Goal: Task Accomplishment & Management: Use online tool/utility

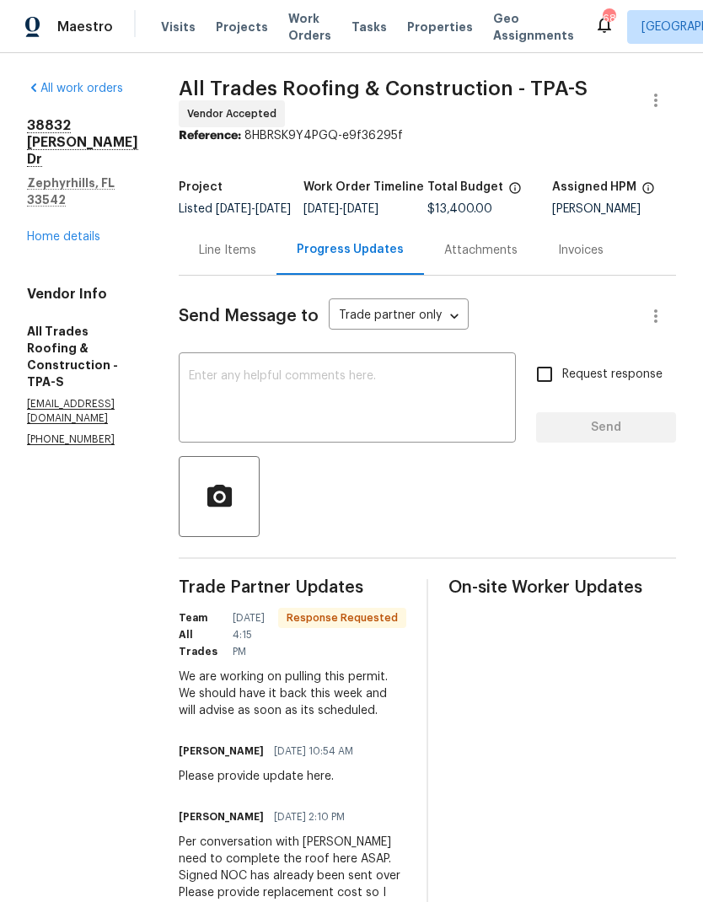
click at [44, 231] on link "Home details" at bounding box center [63, 237] width 73 height 12
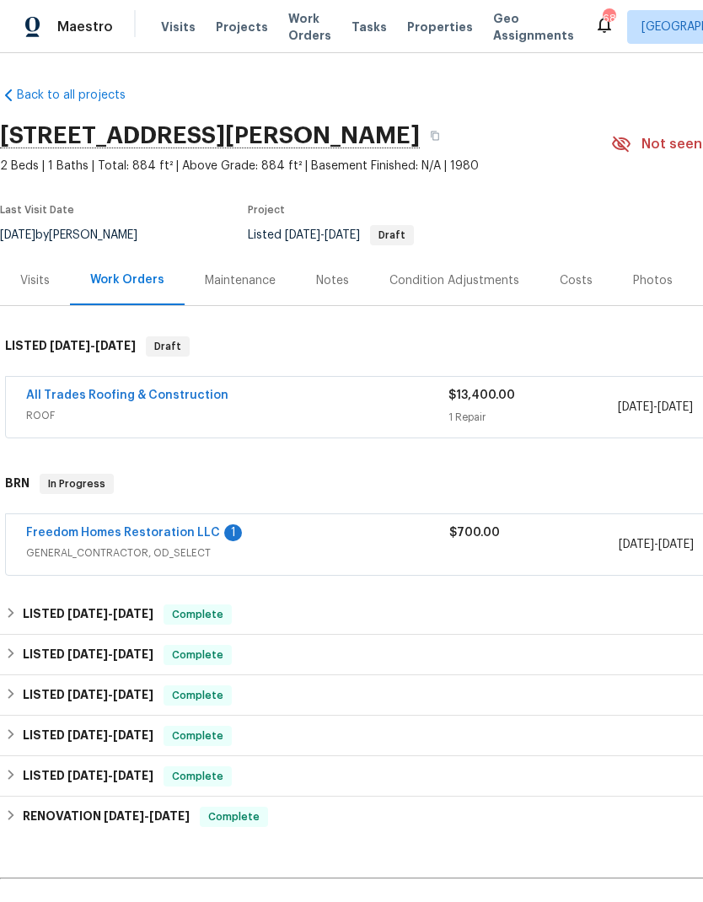
click at [67, 527] on link "Freedom Homes Restoration LLC" at bounding box center [123, 533] width 194 height 12
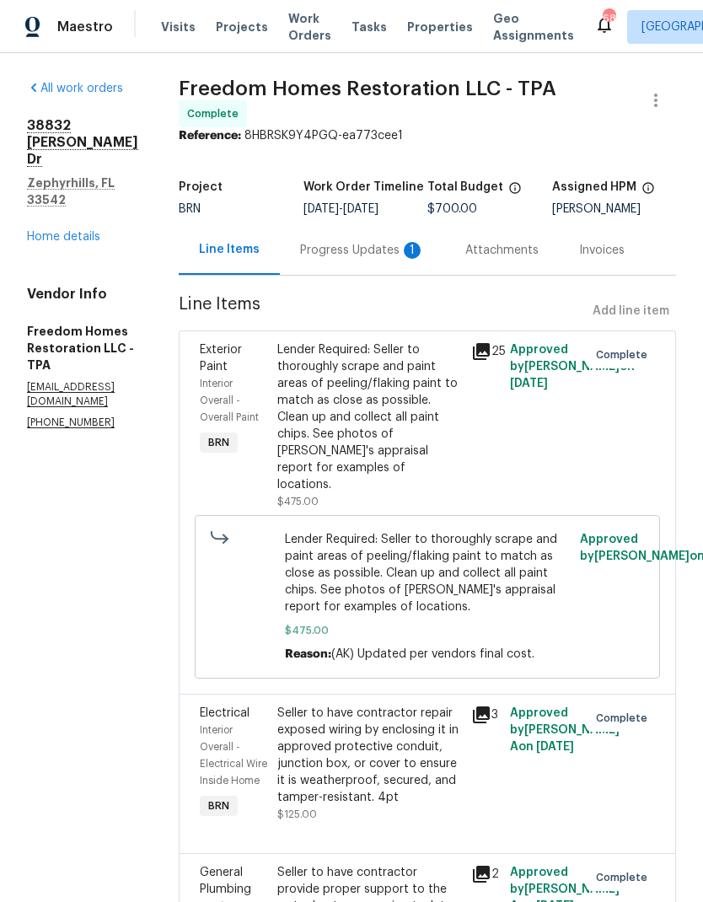
click at [394, 259] on div "Progress Updates 1" at bounding box center [362, 250] width 125 height 17
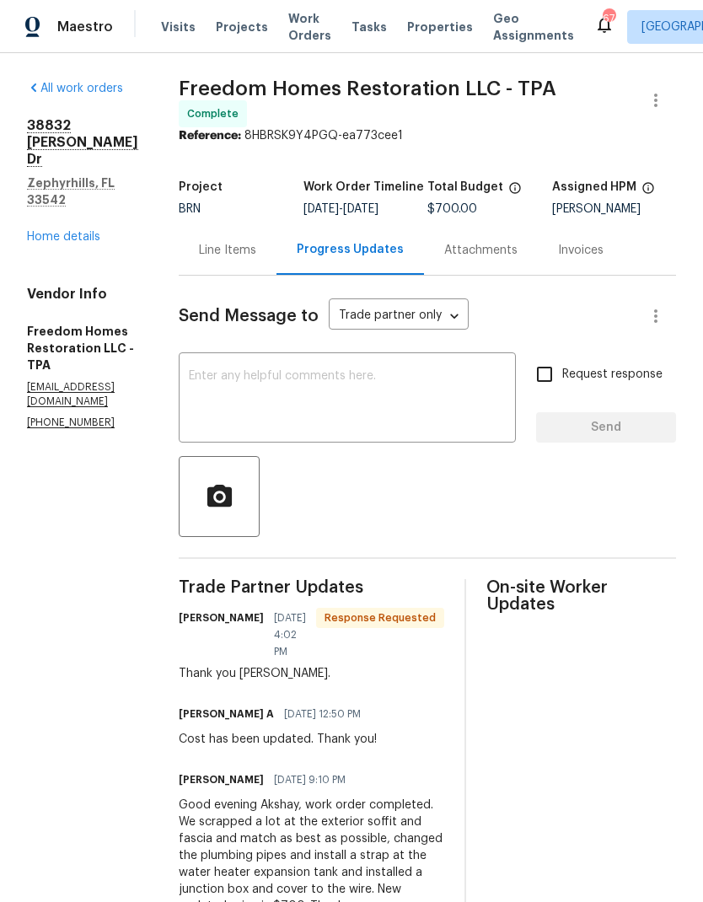
click at [54, 231] on link "Home details" at bounding box center [63, 237] width 73 height 12
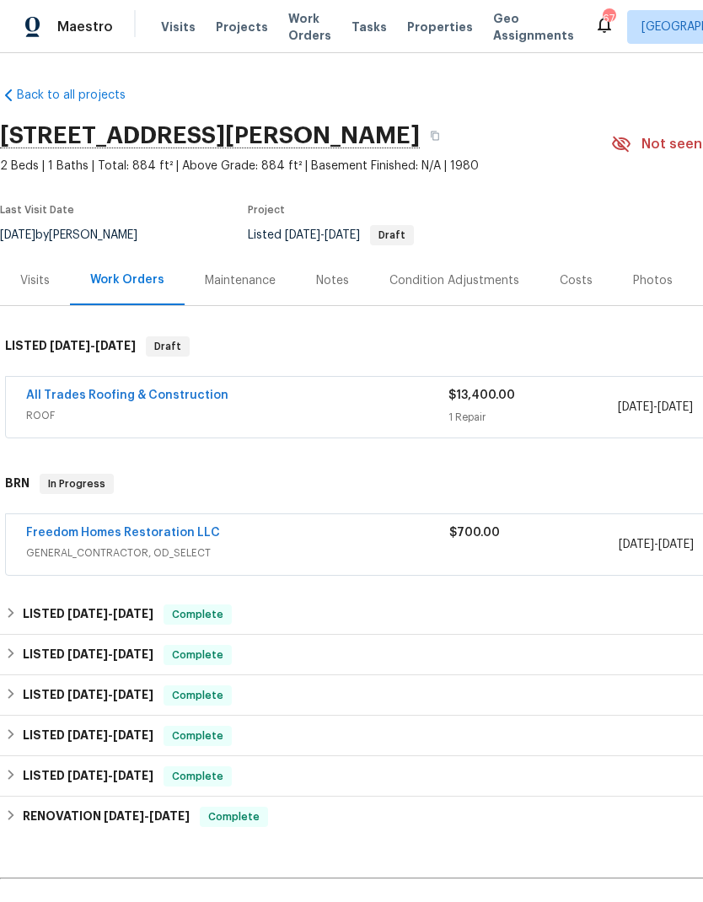
click at [36, 390] on link "All Trades Roofing & Construction" at bounding box center [127, 395] width 202 height 12
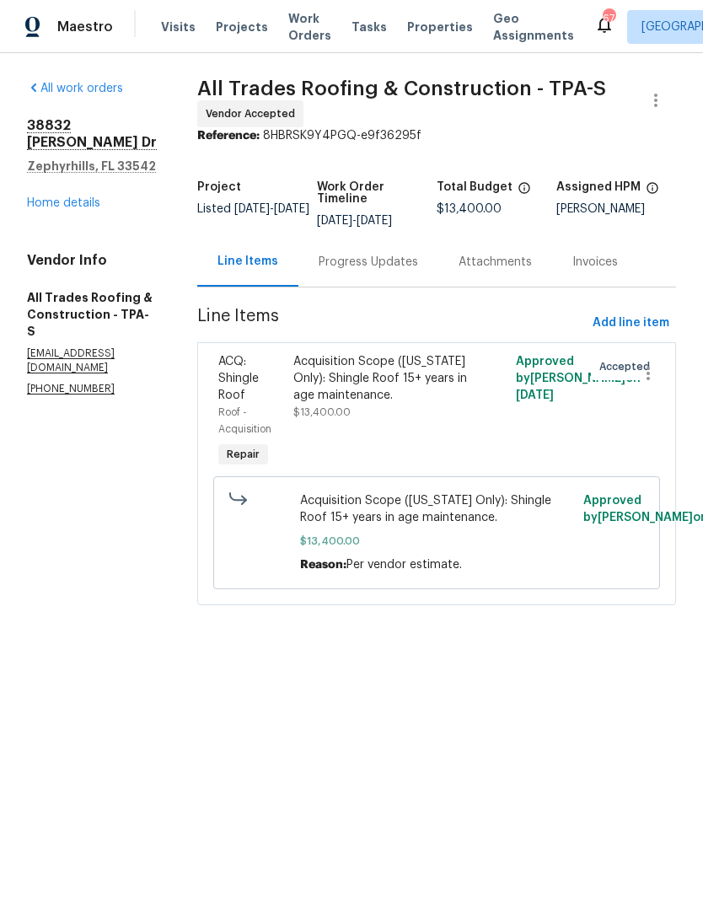
click at [404, 254] on div "Progress Updates" at bounding box center [367, 262] width 99 height 17
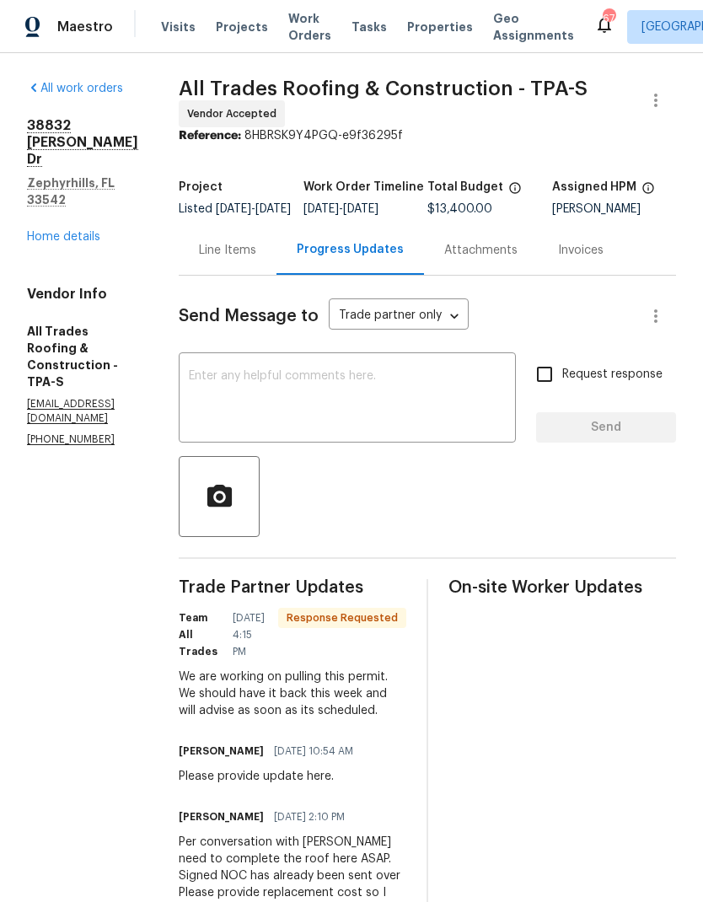
click at [469, 420] on textarea at bounding box center [347, 399] width 317 height 59
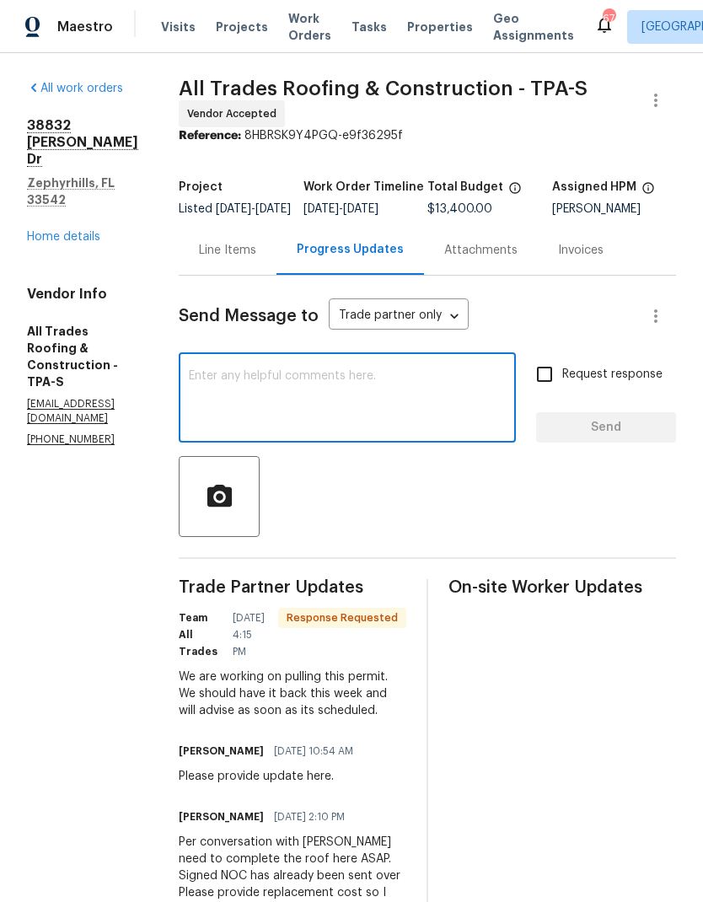
click at [429, 420] on textarea at bounding box center [347, 399] width 317 height 59
type textarea "Any update here?"
click at [554, 372] on input "Request response" at bounding box center [544, 373] width 35 height 35
checkbox input "true"
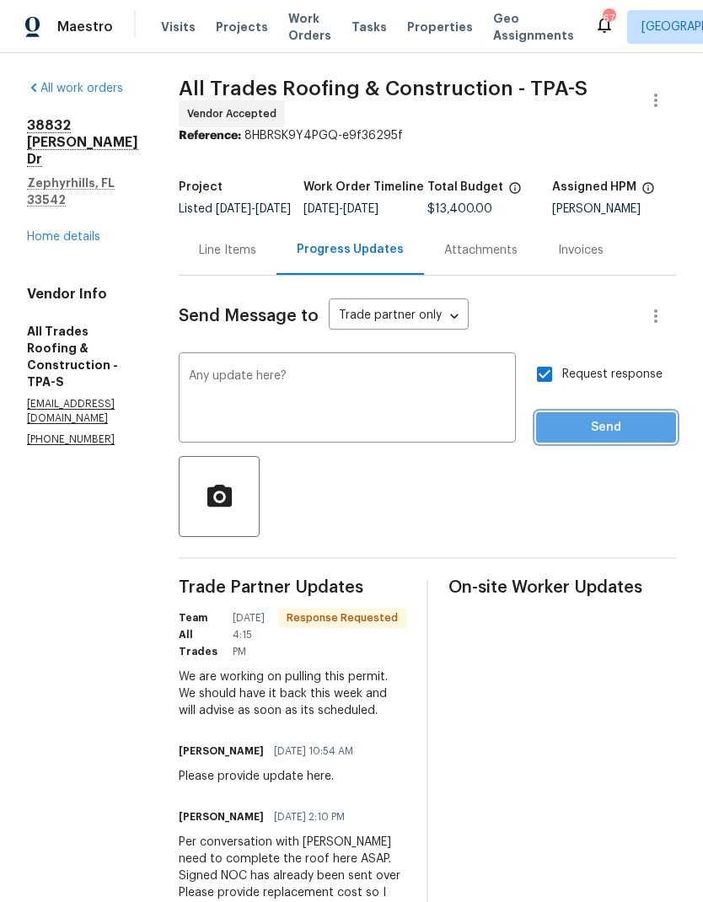
click at [599, 432] on span "Send" at bounding box center [605, 427] width 113 height 21
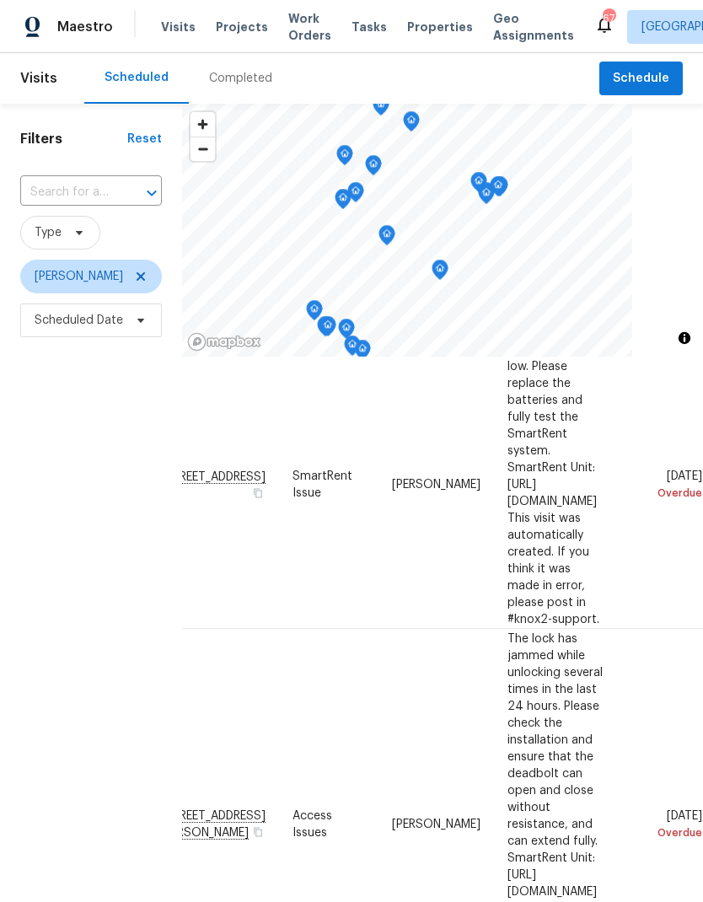
scroll to position [78, 143]
click at [0, 0] on icon at bounding box center [0, 0] width 0 height 0
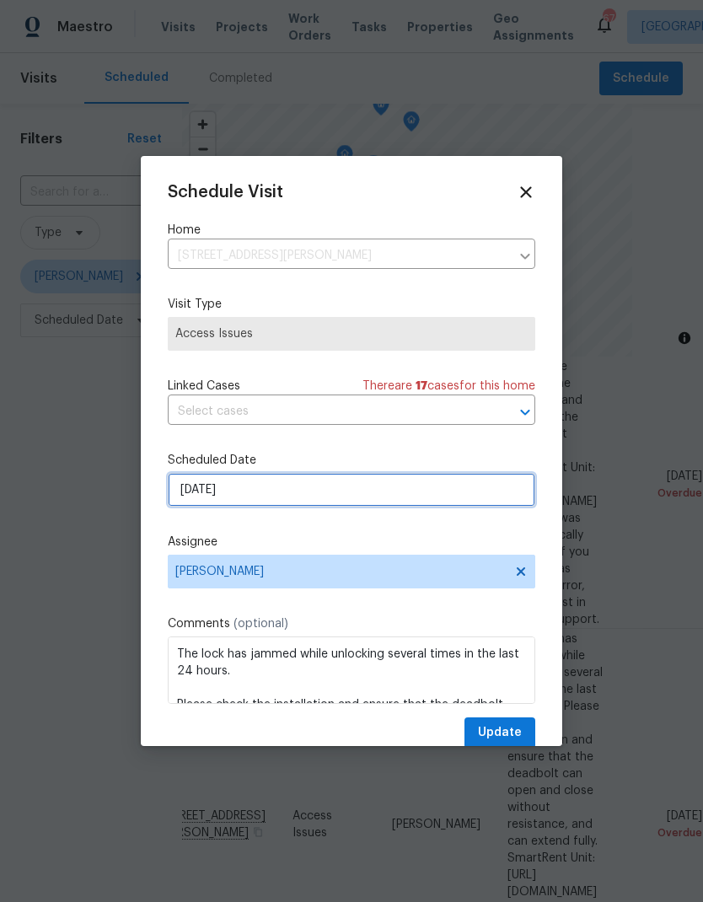
click at [178, 498] on input "9/28/2025" at bounding box center [351, 490] width 367 height 34
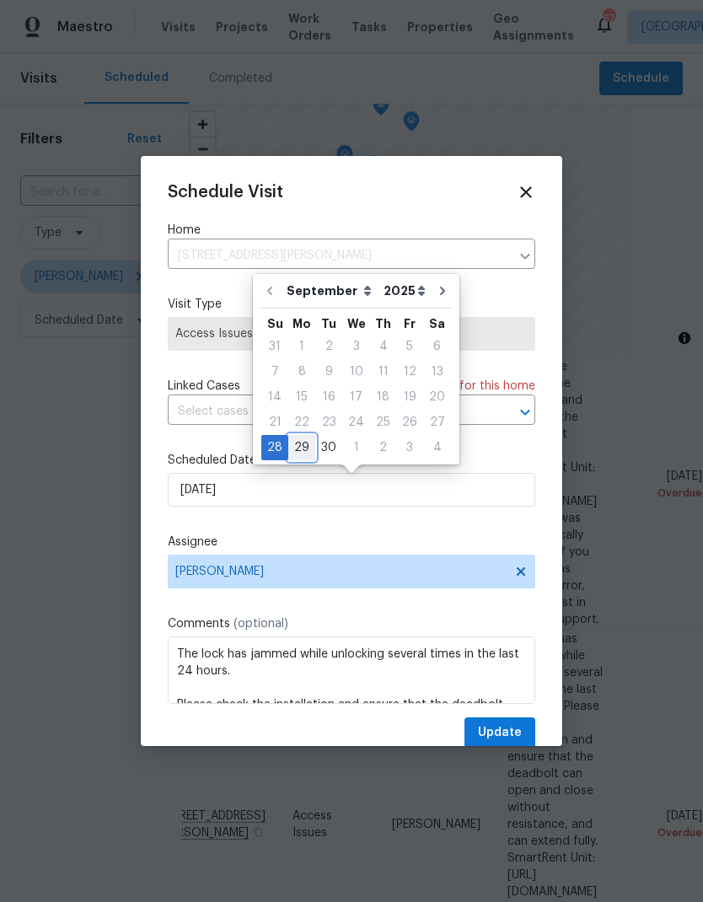
click at [300, 439] on div "29" at bounding box center [301, 448] width 27 height 24
type input "9/29/2025"
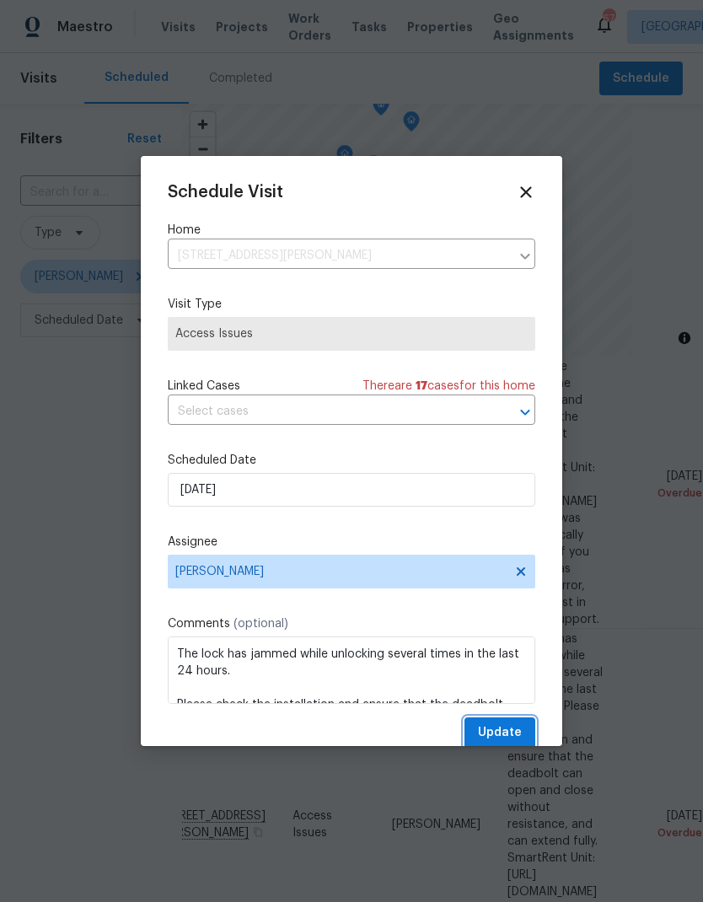
click at [504, 737] on span "Update" at bounding box center [500, 732] width 44 height 21
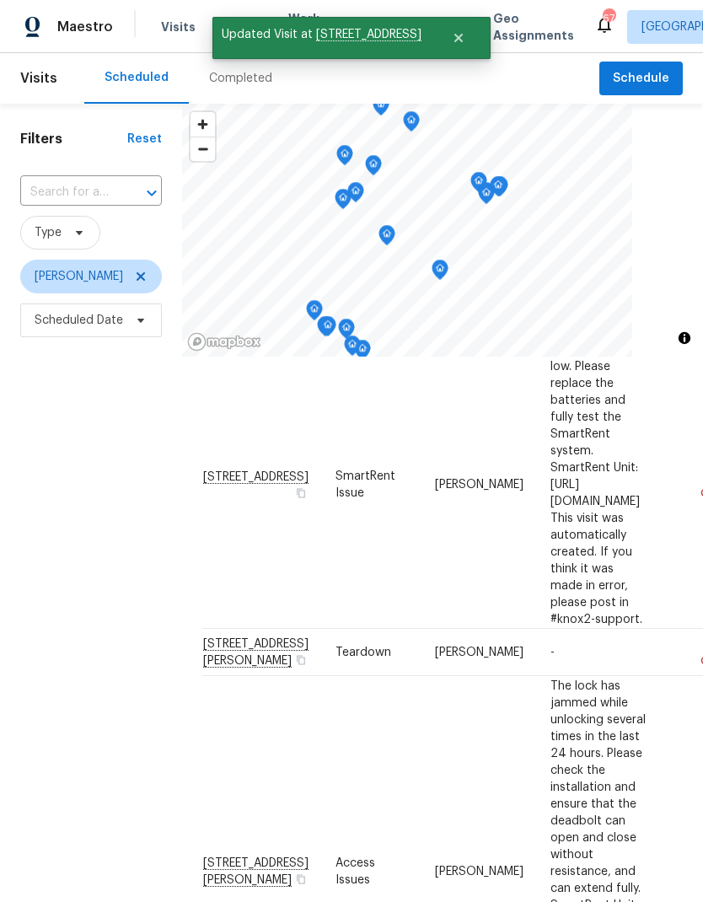
scroll to position [78, 0]
